Goal: Check status: Check status

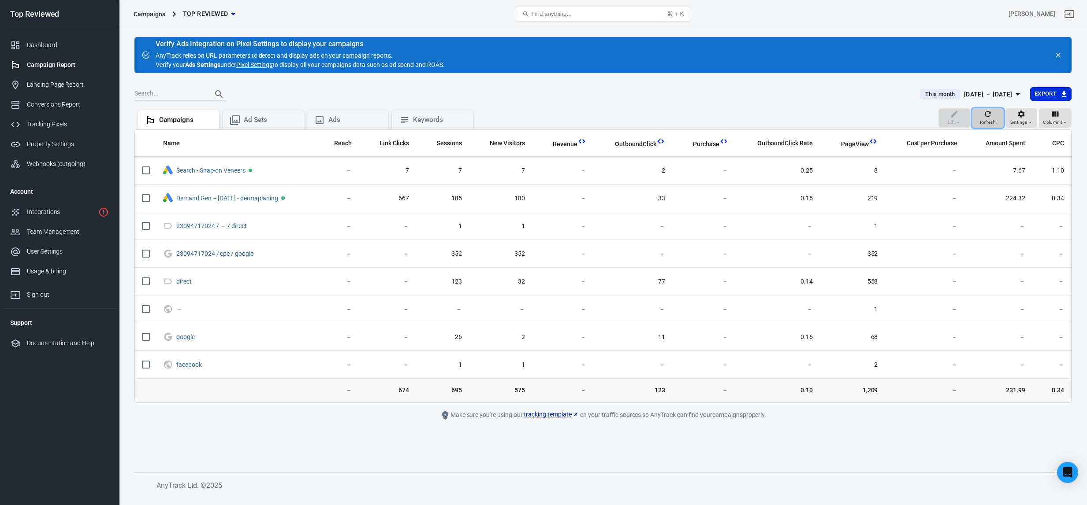
click at [984, 116] on icon "button" at bounding box center [987, 114] width 9 height 9
click at [972, 95] on div "Oct 1 － Oct 12, 2025" at bounding box center [988, 94] width 48 height 11
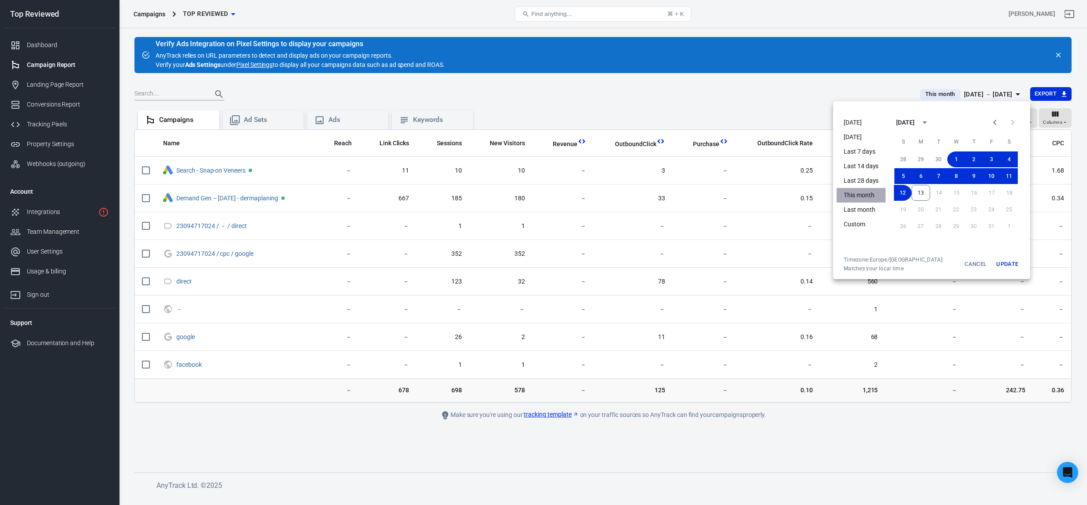
click at [863, 192] on li "This month" at bounding box center [860, 195] width 49 height 15
click at [1008, 263] on button "Update" at bounding box center [1007, 264] width 28 height 16
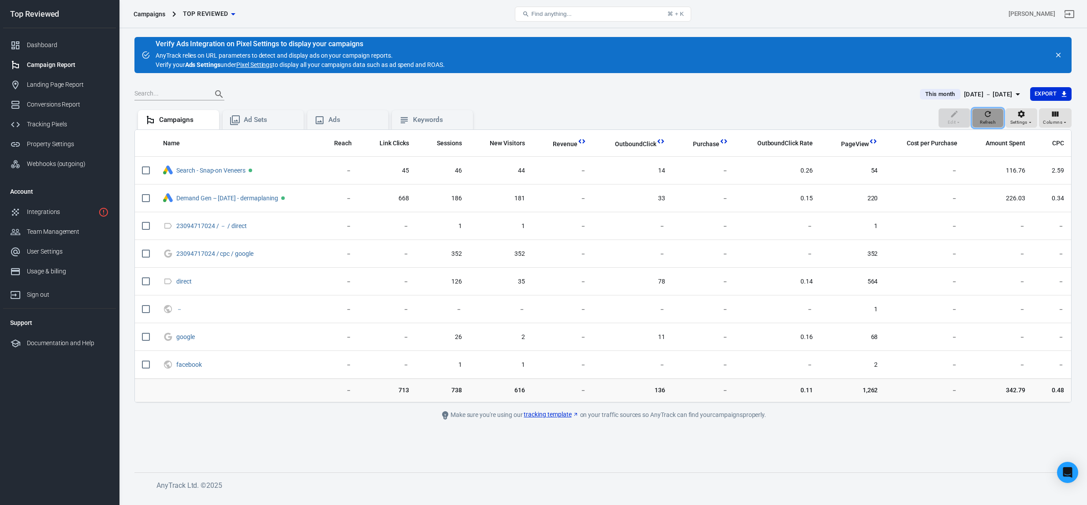
click at [984, 118] on icon "button" at bounding box center [987, 114] width 9 height 9
click at [995, 124] on span "Refresh" at bounding box center [988, 123] width 16 height 8
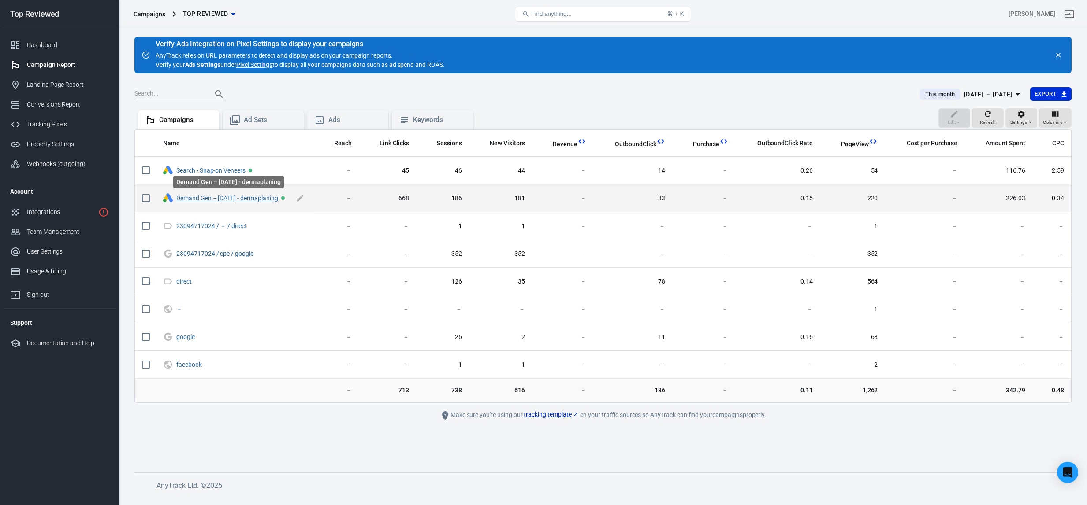
click at [237, 196] on link "Demand Gen – 2025-10-09 - dermaplaning" at bounding box center [227, 198] width 102 height 7
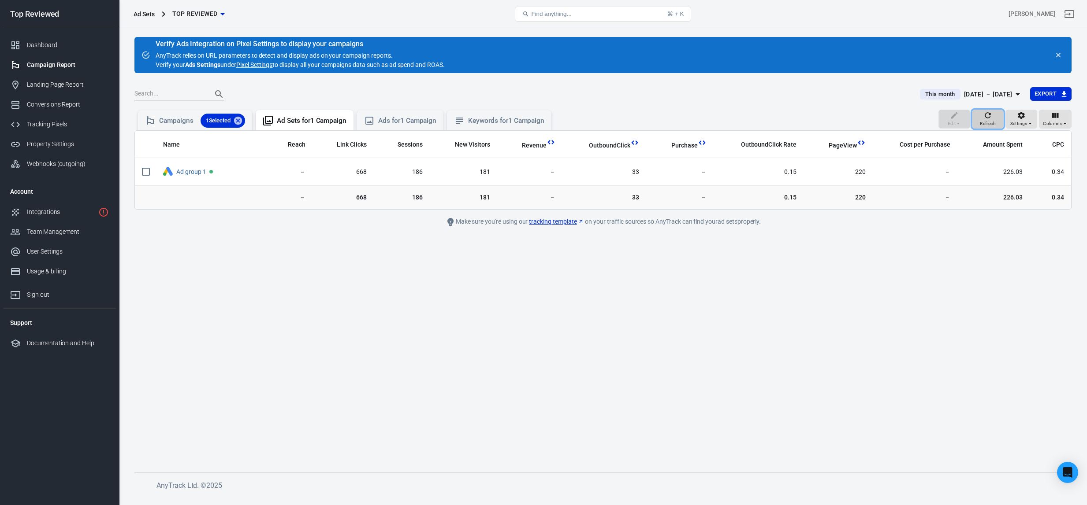
click at [985, 116] on icon "button" at bounding box center [987, 115] width 9 height 9
click at [45, 47] on div "Dashboard" at bounding box center [68, 45] width 82 height 9
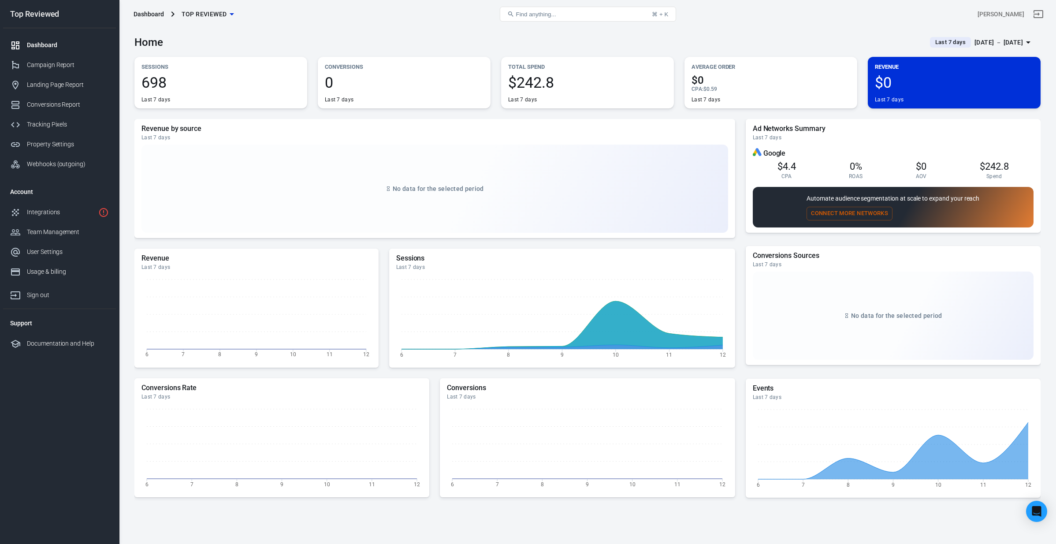
click at [939, 41] on span "Last 7 days" at bounding box center [949, 42] width 37 height 9
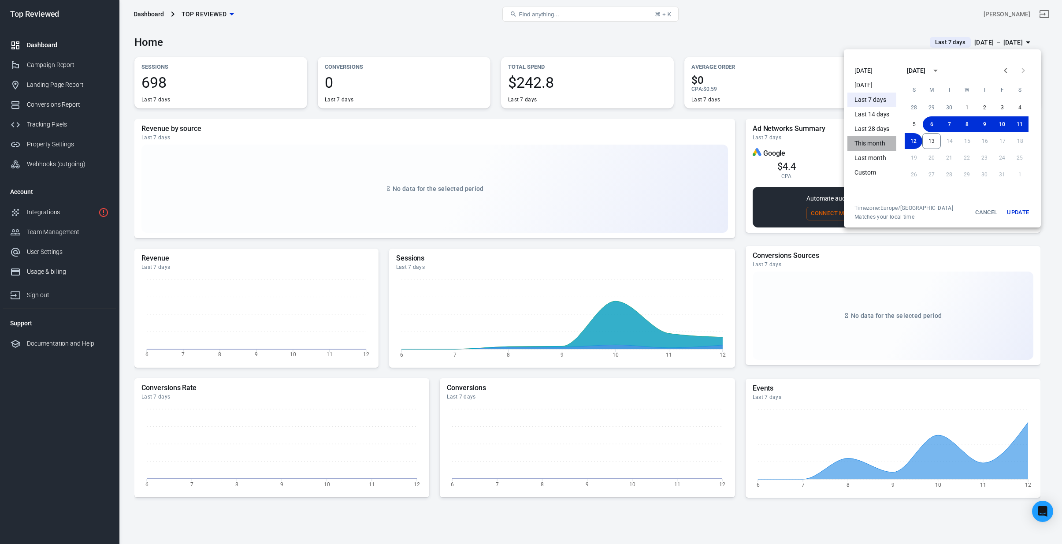
click at [858, 148] on li "This month" at bounding box center [871, 143] width 49 height 15
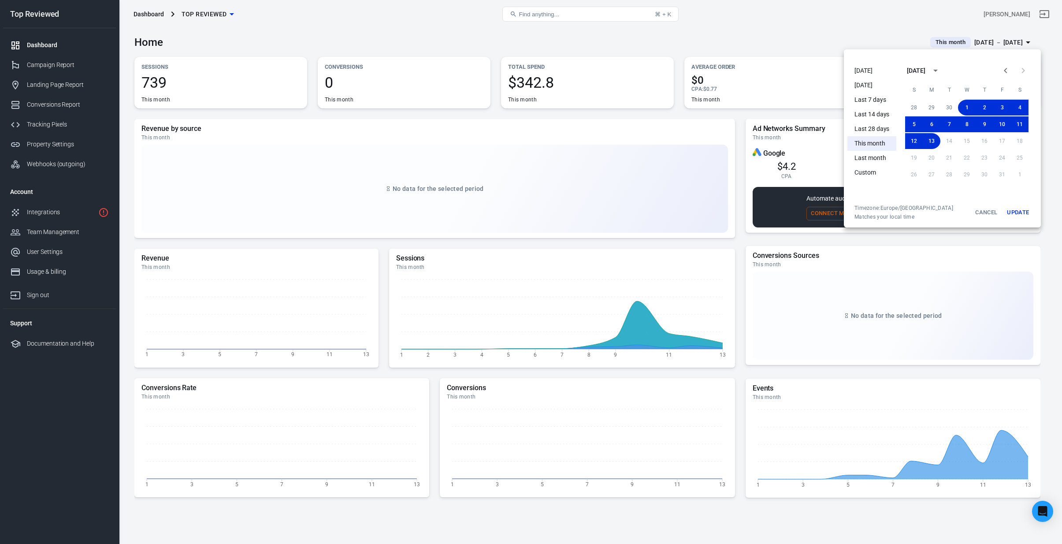
click at [484, 119] on div at bounding box center [531, 272] width 1062 height 544
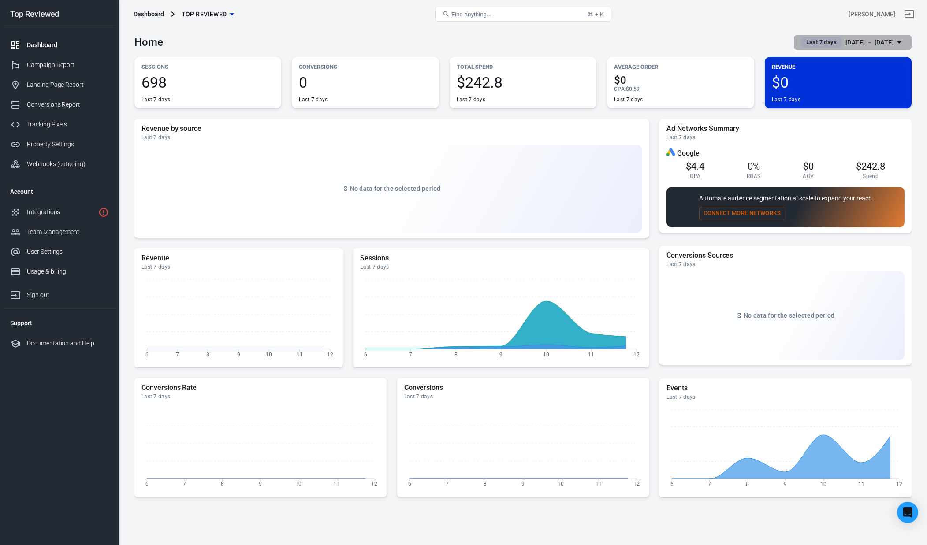
click at [803, 45] on span "Last 7 days" at bounding box center [820, 42] width 37 height 9
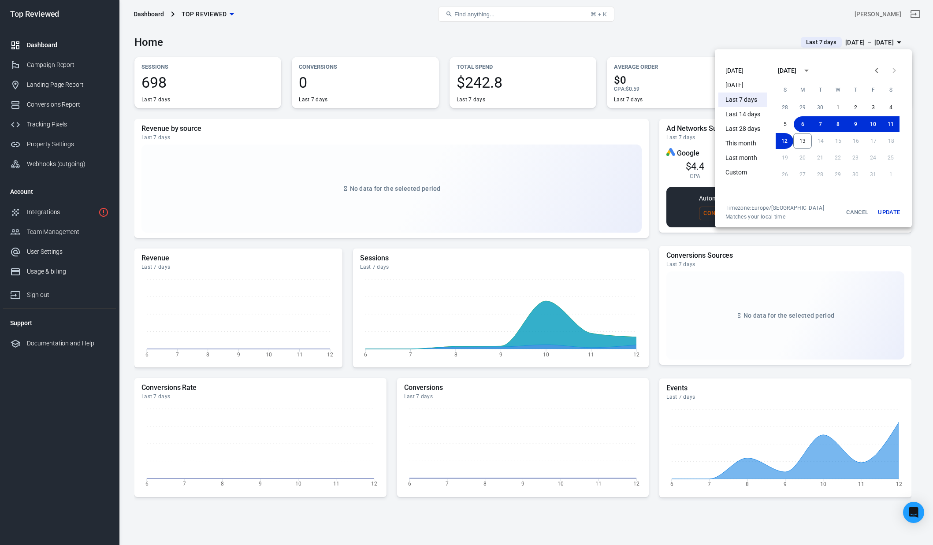
click at [750, 144] on li "This month" at bounding box center [742, 143] width 49 height 15
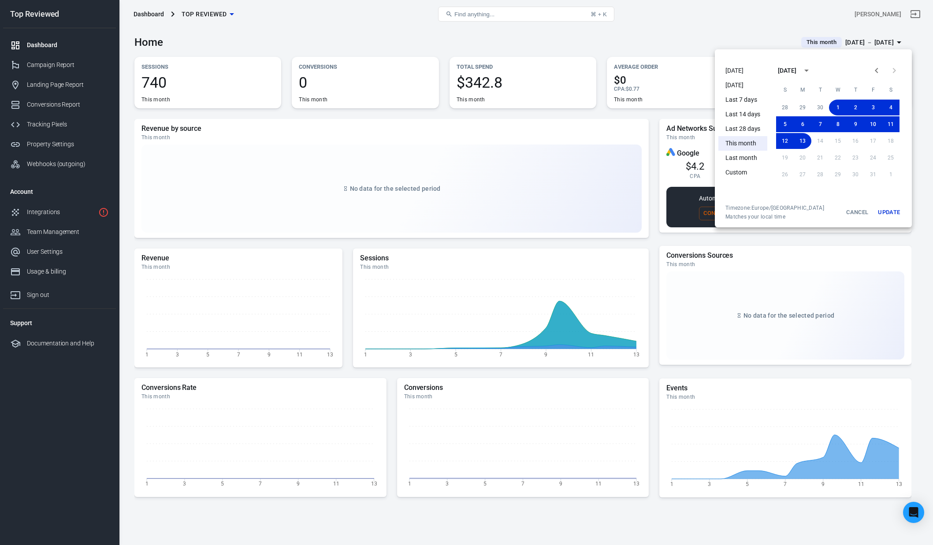
click at [655, 45] on div at bounding box center [466, 272] width 933 height 545
